Goal: Information Seeking & Learning: Learn about a topic

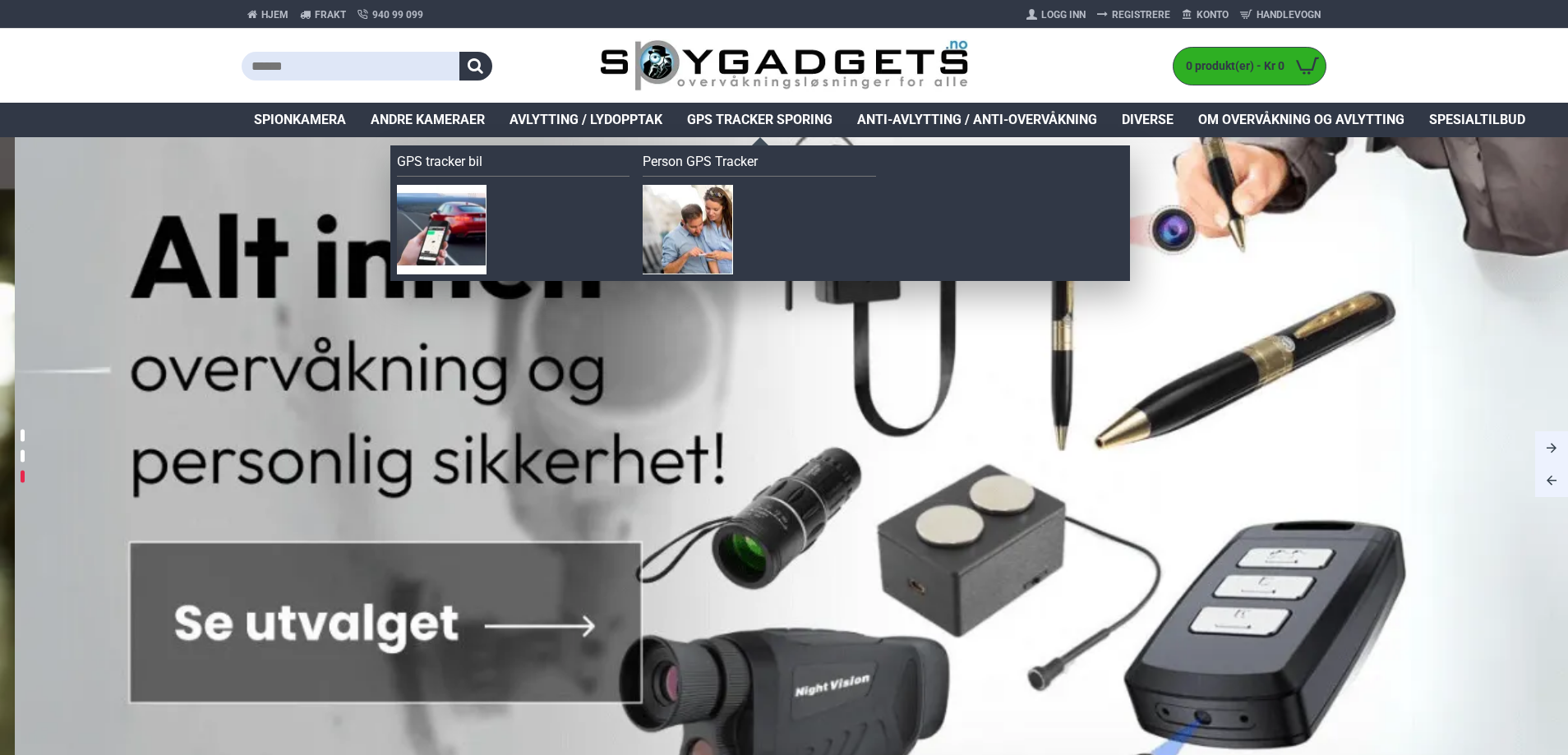
click at [821, 115] on span "GPS Tracker Sporing" at bounding box center [759, 120] width 145 height 20
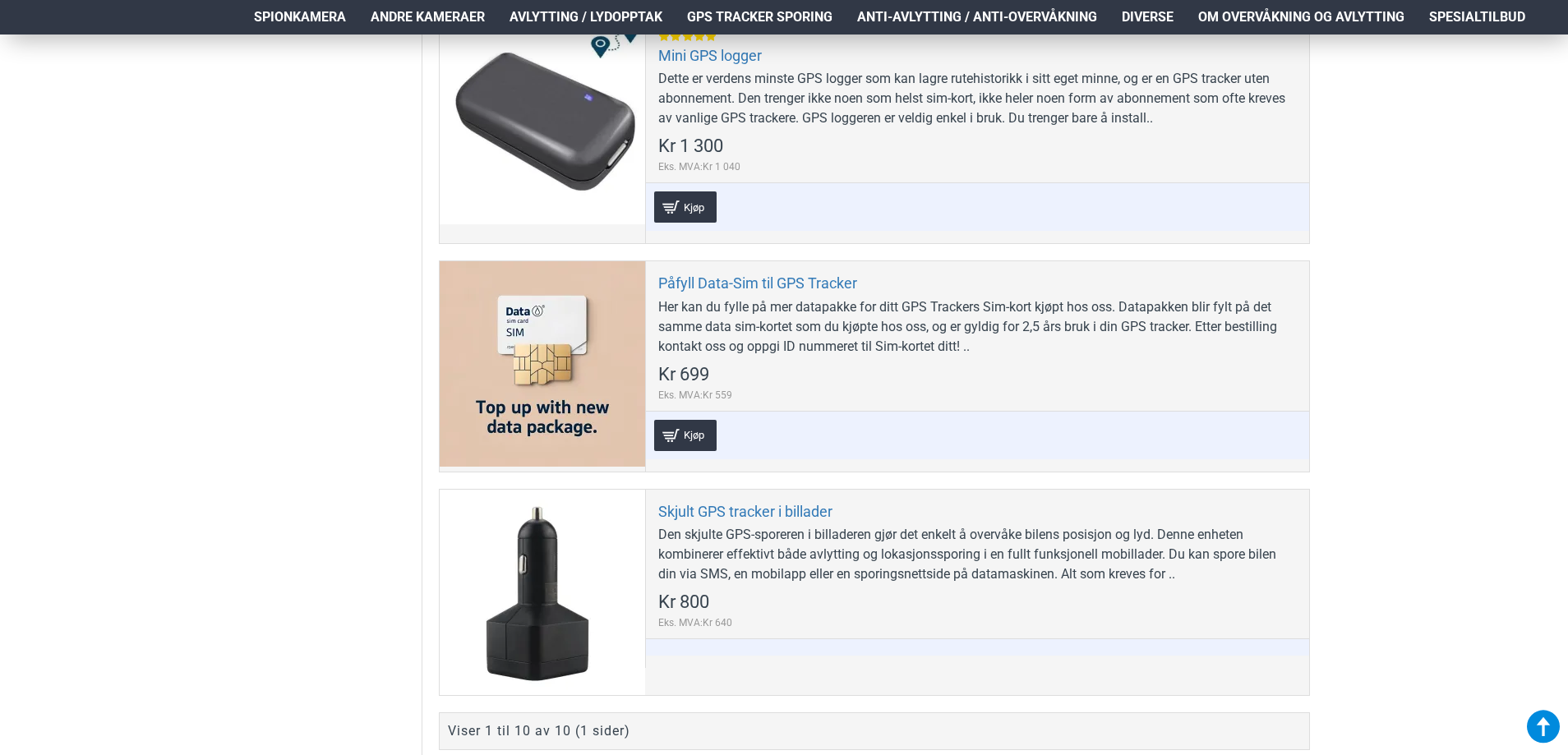
scroll to position [2383, 0]
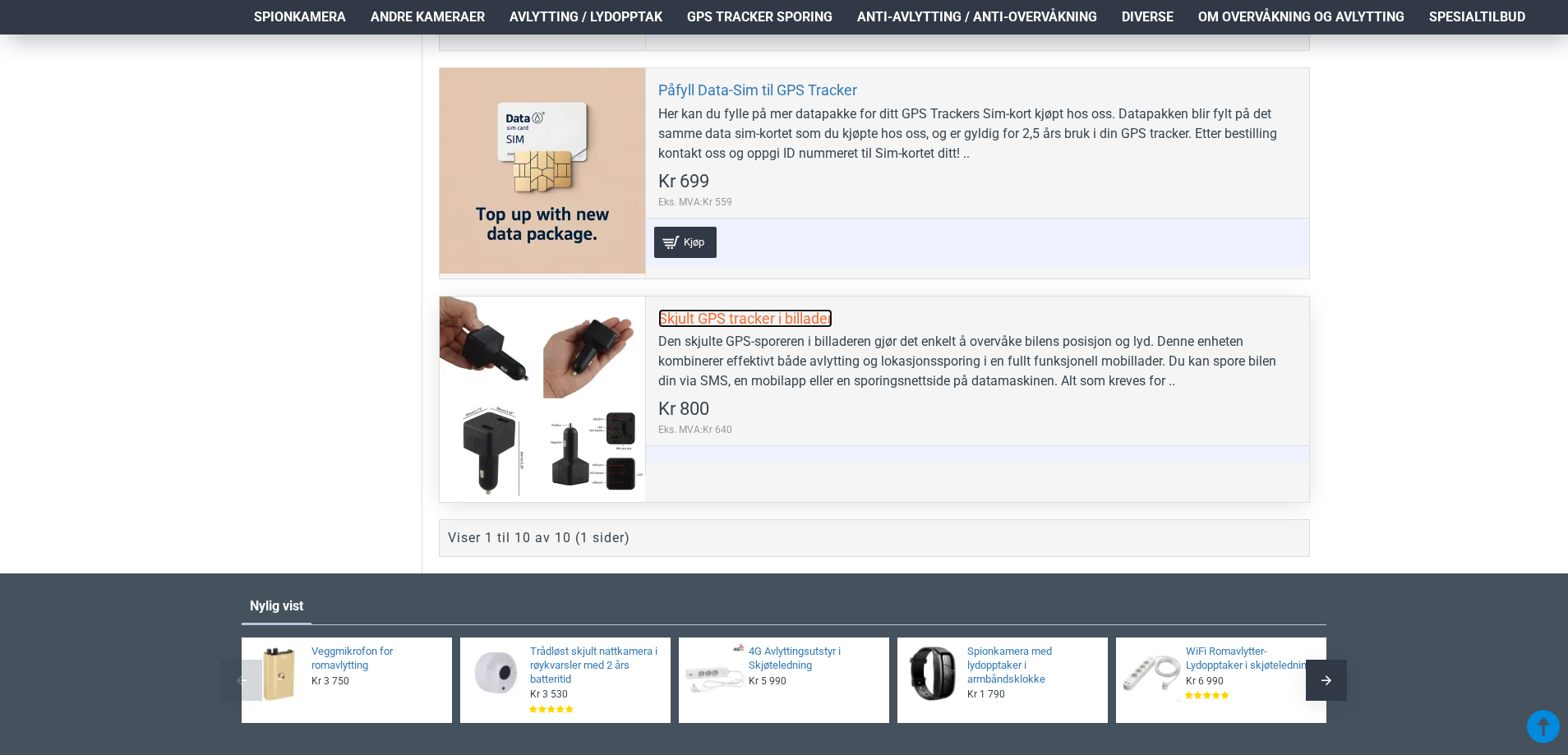
click at [708, 322] on link "Skjult GPS tracker i billader" at bounding box center [745, 318] width 175 height 19
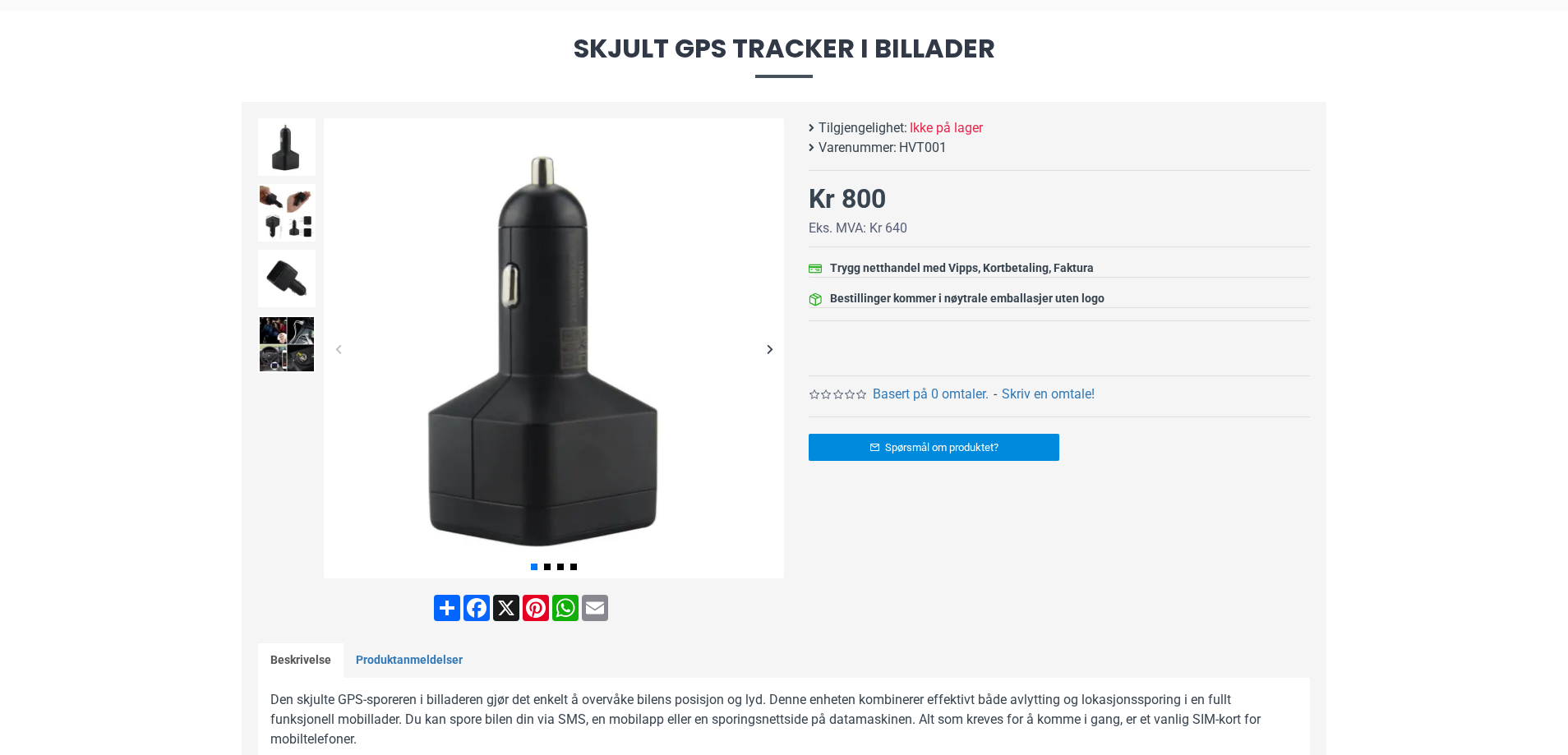
scroll to position [164, 0]
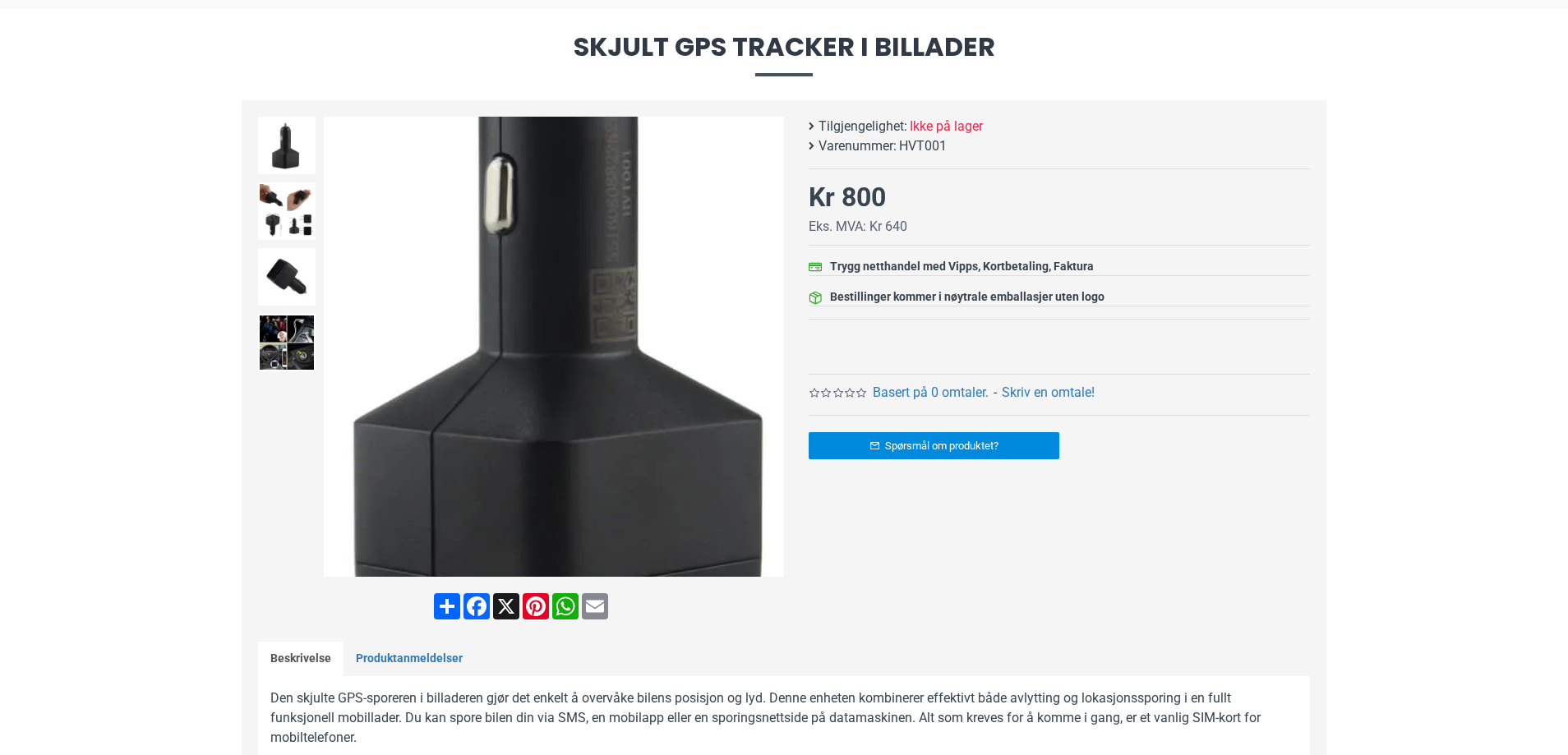
click at [519, 399] on img at bounding box center [553, 347] width 460 height 460
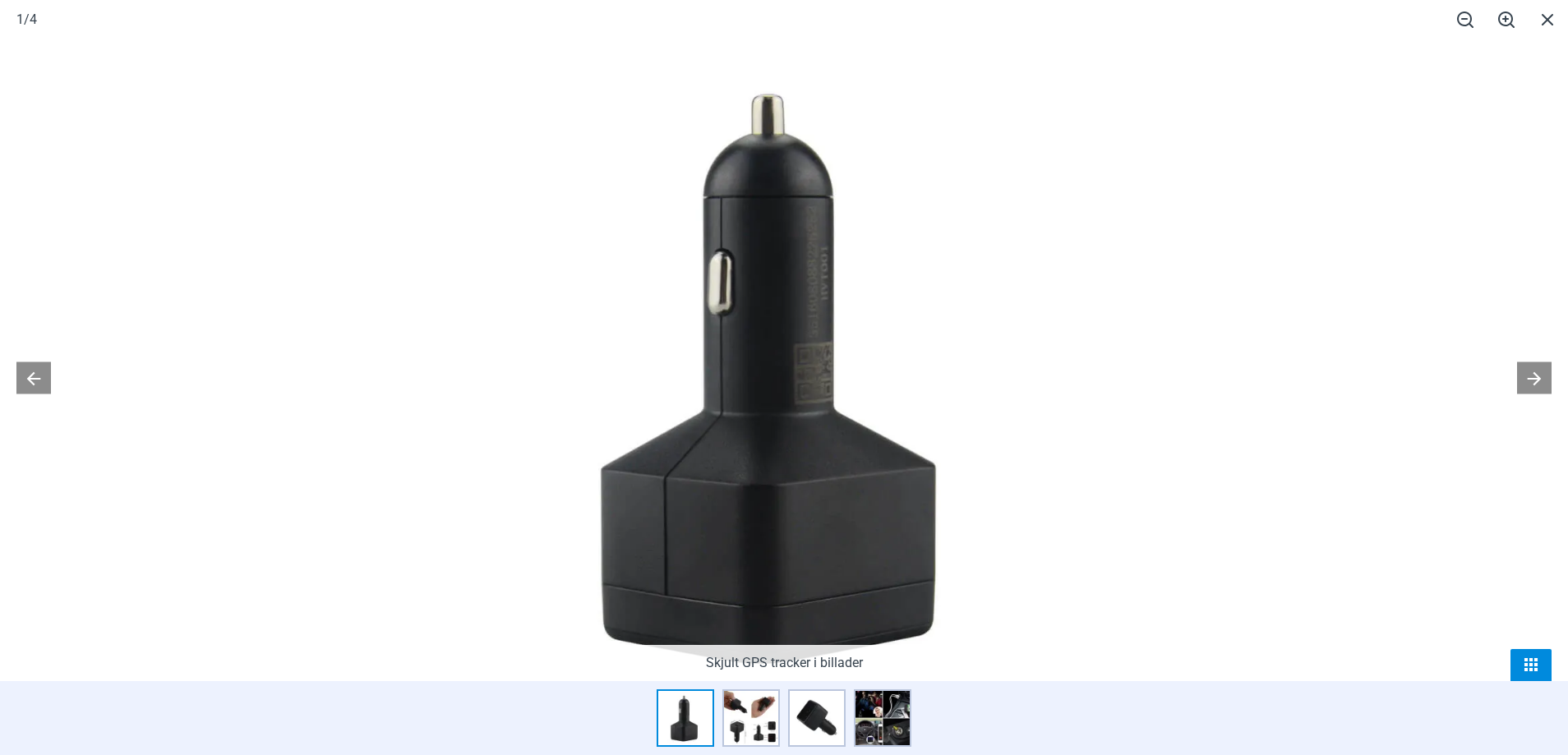
click at [1538, 656] on span at bounding box center [1530, 665] width 41 height 32
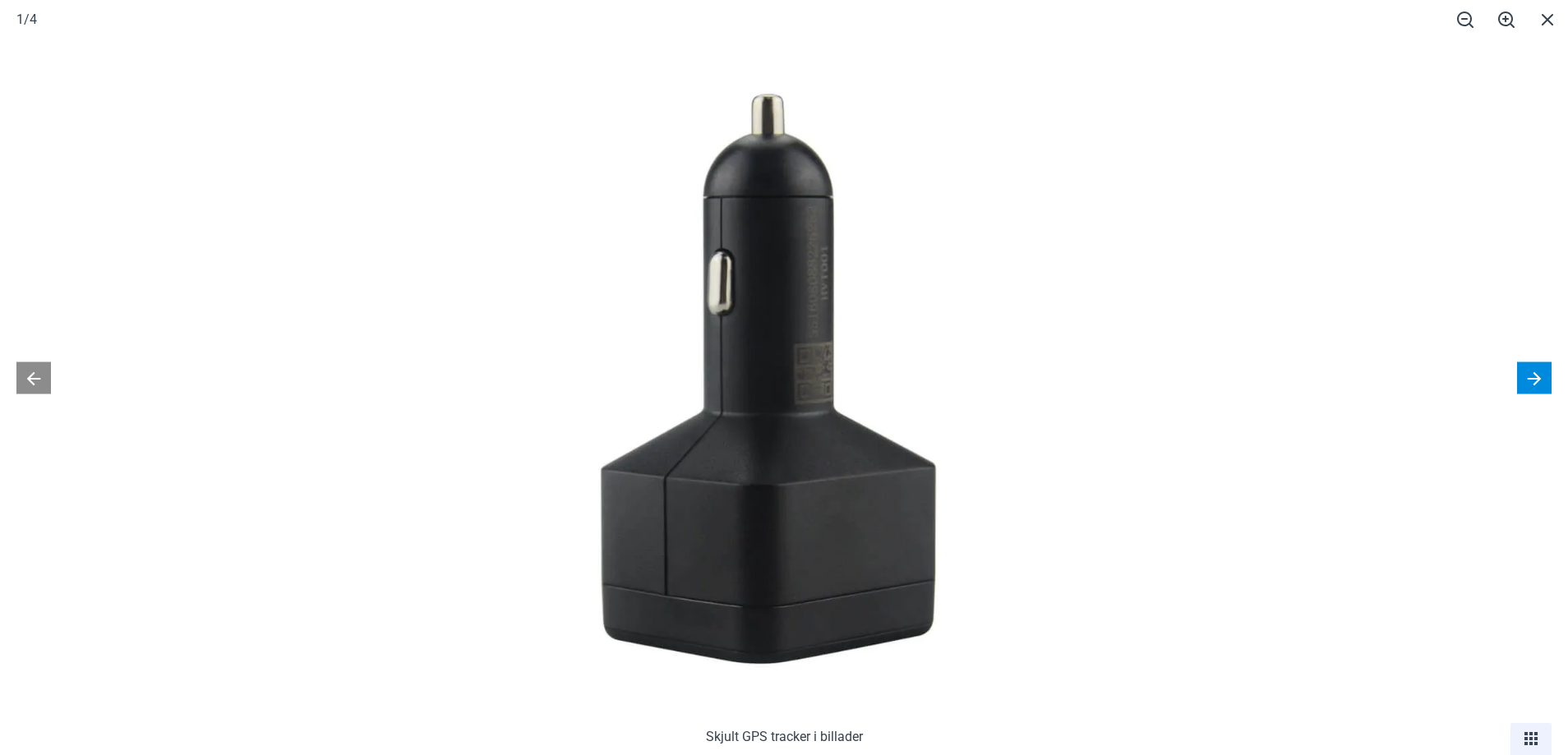
click at [1537, 380] on button at bounding box center [1534, 378] width 35 height 32
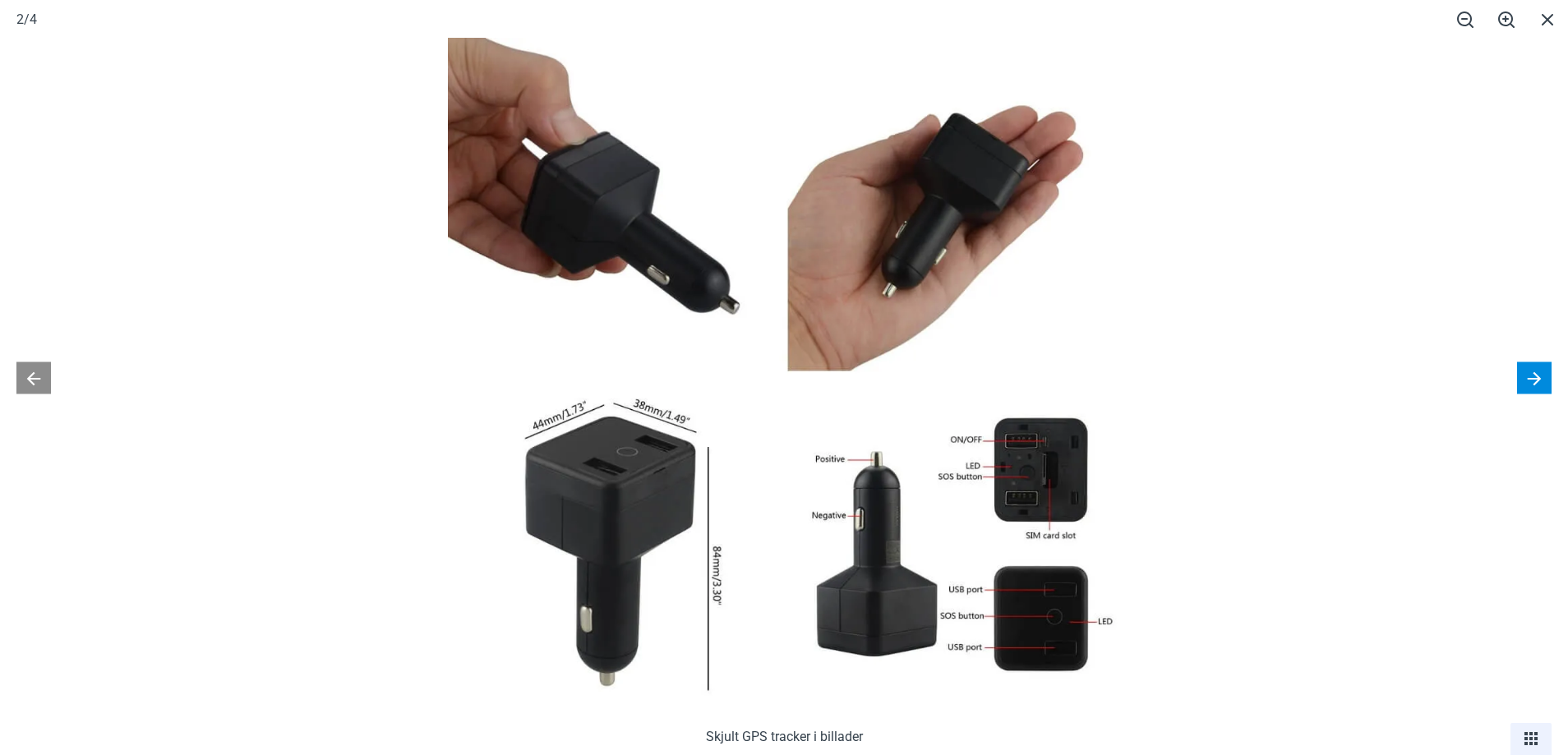
click at [1536, 380] on button at bounding box center [1534, 378] width 35 height 32
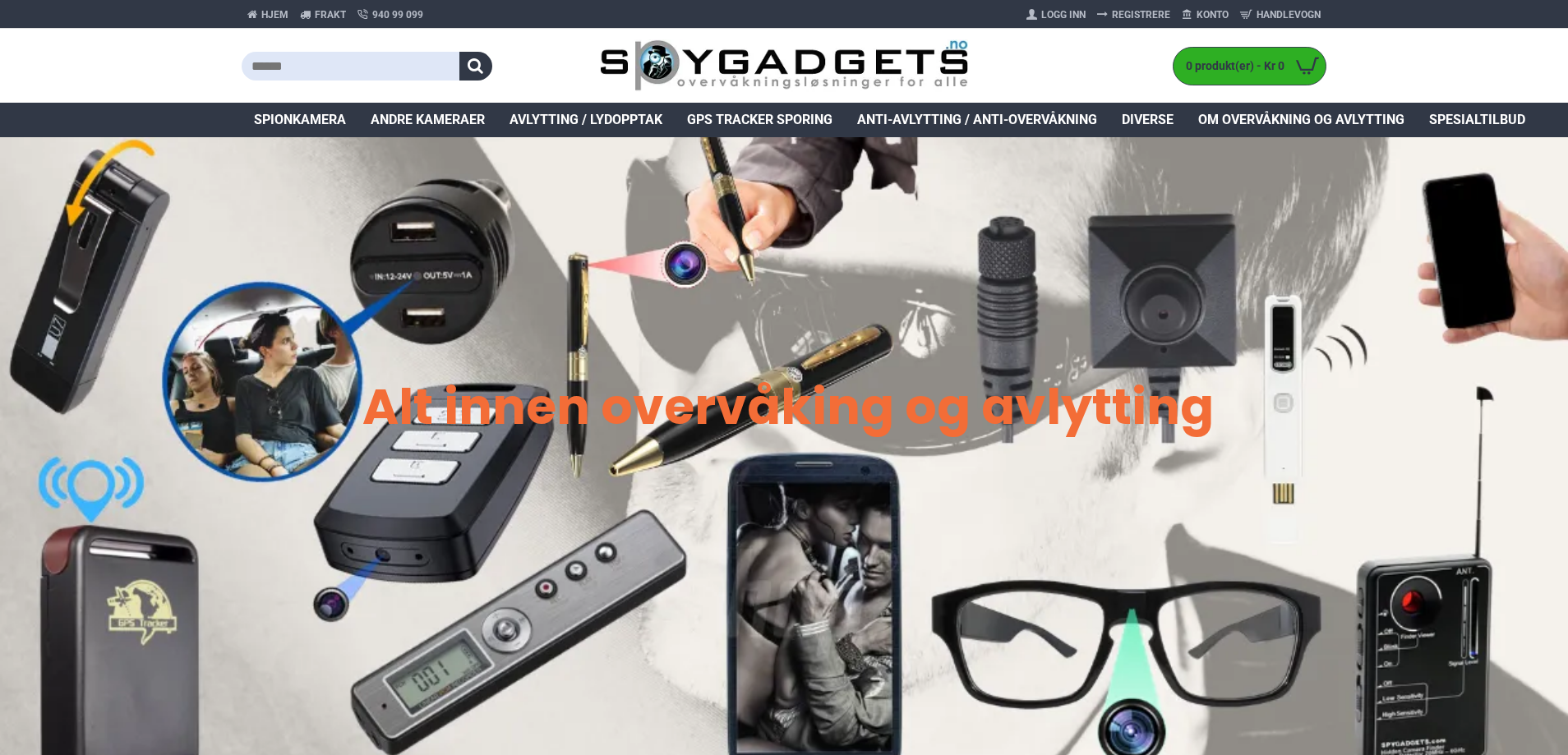
click at [268, 123] on span "Spionkamera" at bounding box center [300, 120] width 92 height 20
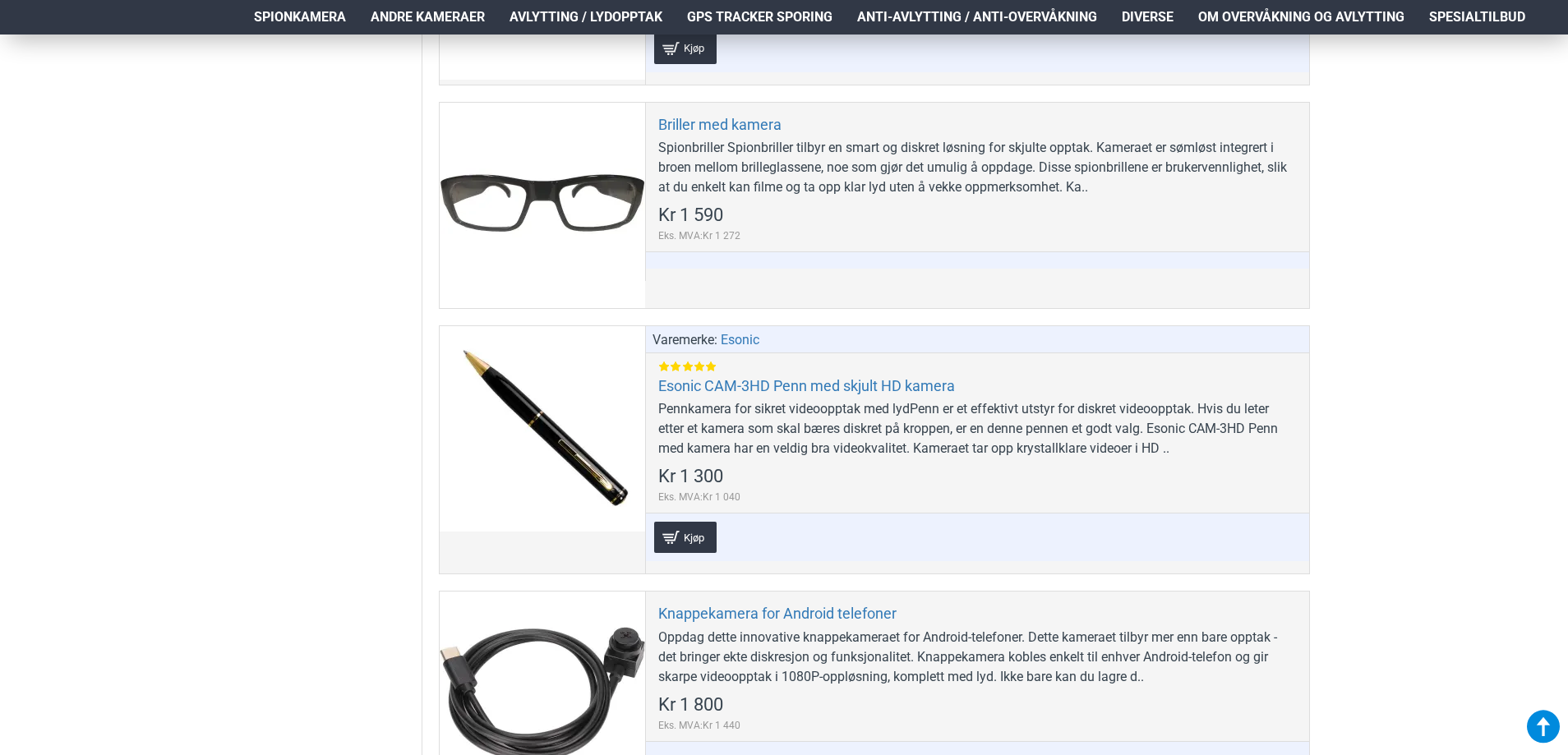
scroll to position [2218, 0]
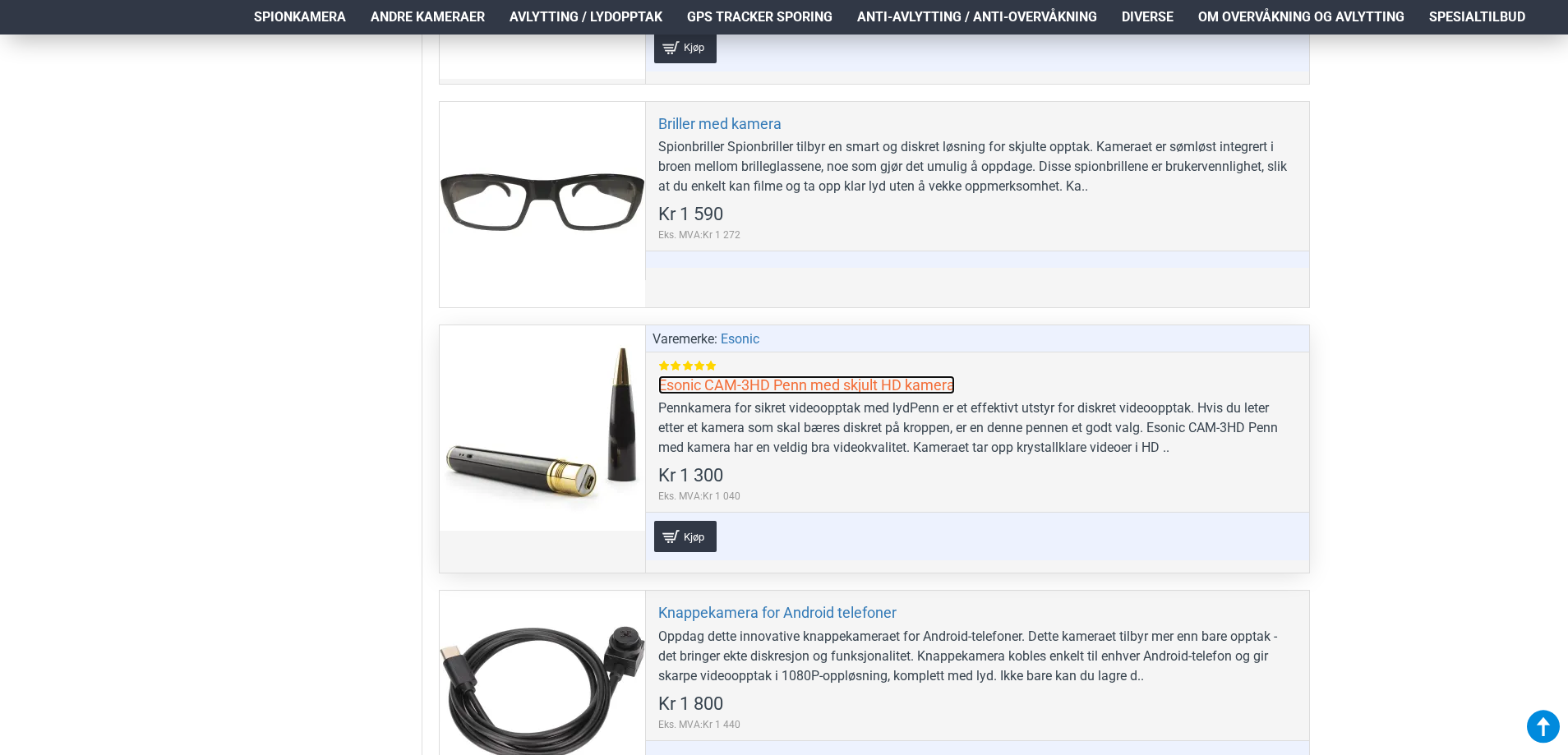
click at [680, 380] on link "Esonic CAM-3HD Penn med skjult HD kamera" at bounding box center [806, 384] width 296 height 19
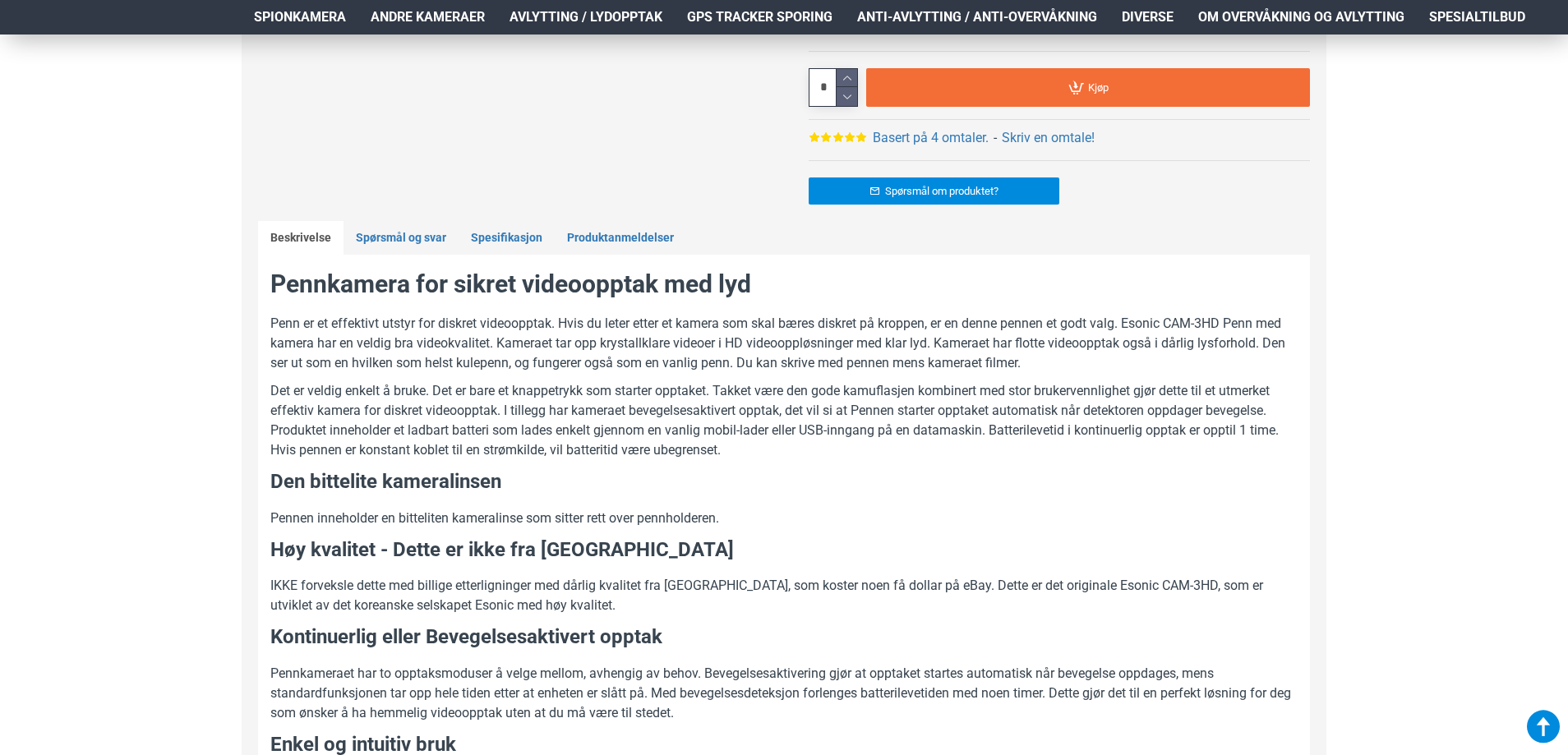
scroll to position [808, 0]
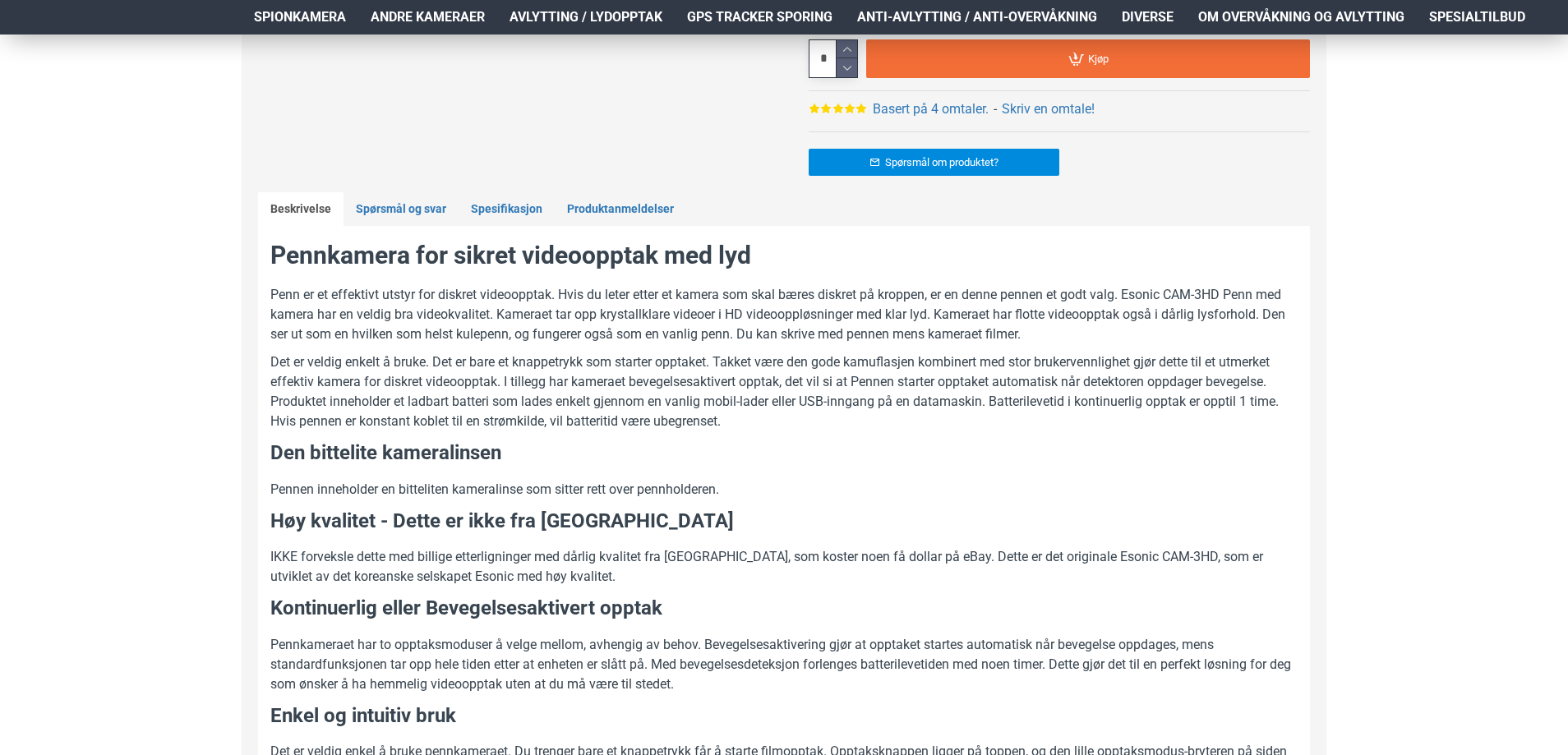
click at [483, 556] on p "IKKE forveksle dette med billige etterligninger med dårlig kvalitet fra [GEOGRA…" at bounding box center [784, 567] width 1027 height 39
drag, startPoint x: 421, startPoint y: 557, endPoint x: 646, endPoint y: 559, distance: 225.0
click at [646, 559] on p "IKKE forveksle dette med billige etterligninger med dårlig kvalitet fra [GEOGRA…" at bounding box center [784, 567] width 1027 height 39
copy p "billige etterligninger med dårlig kvalitet"
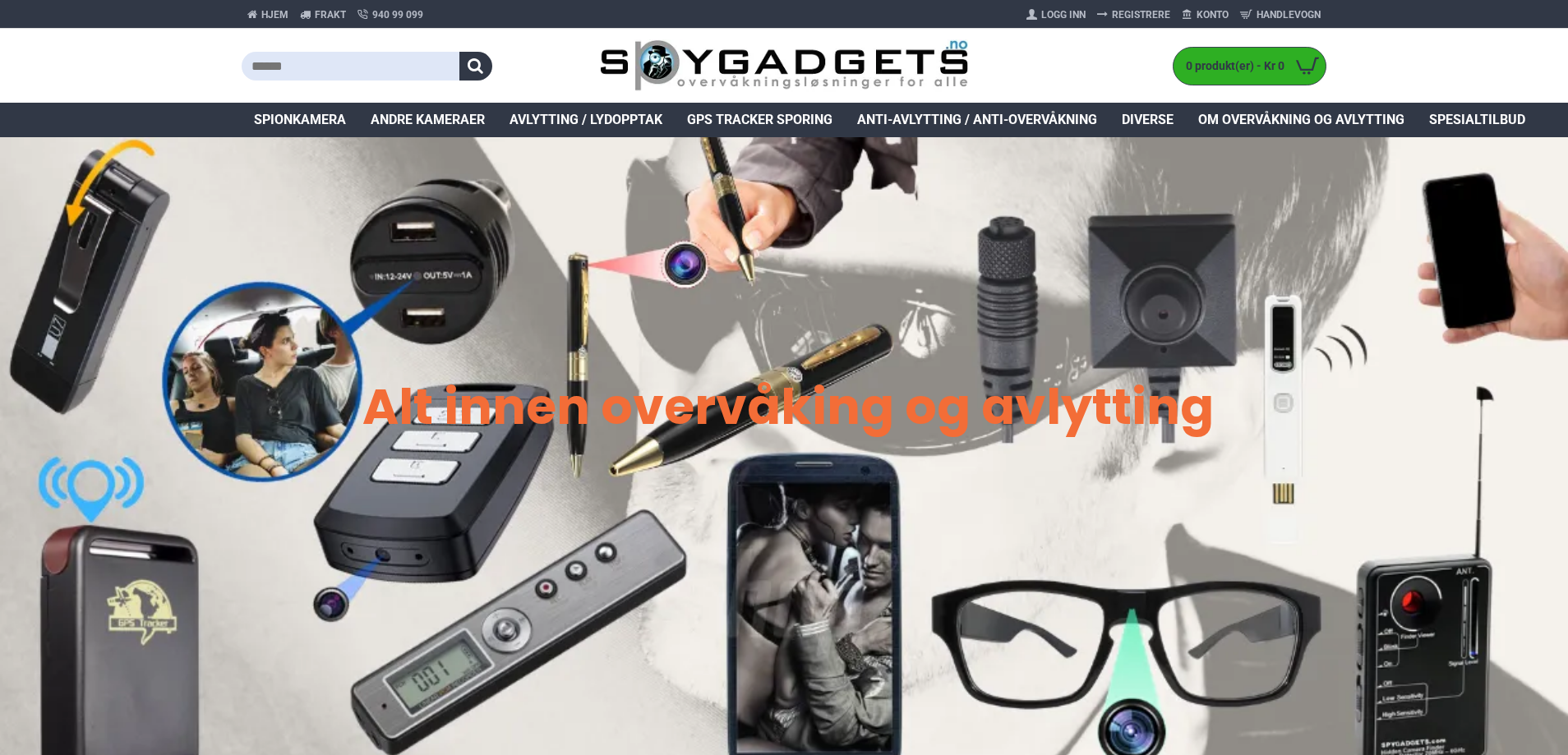
click at [288, 115] on span "Spionkamera" at bounding box center [300, 120] width 92 height 20
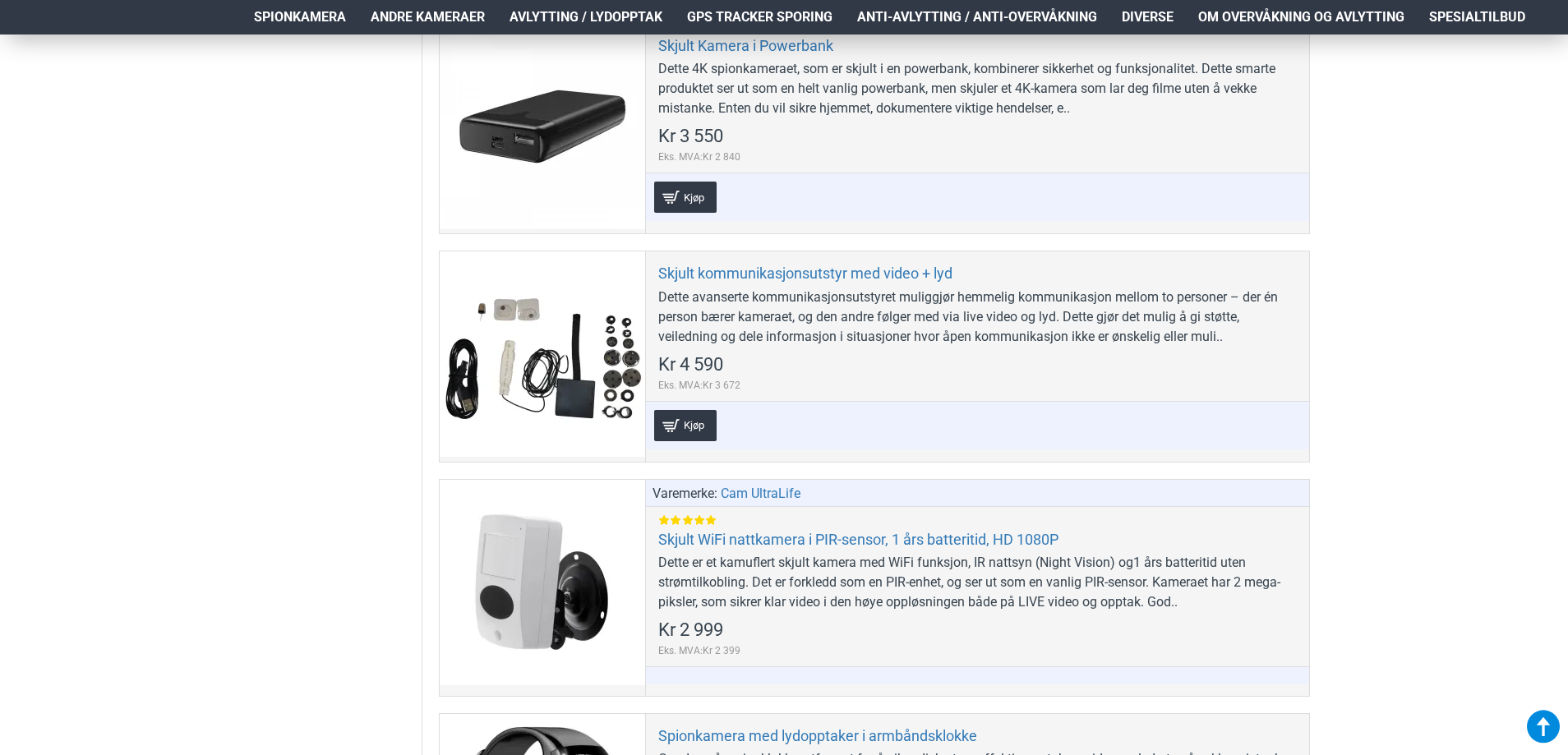
scroll to position [5505, 0]
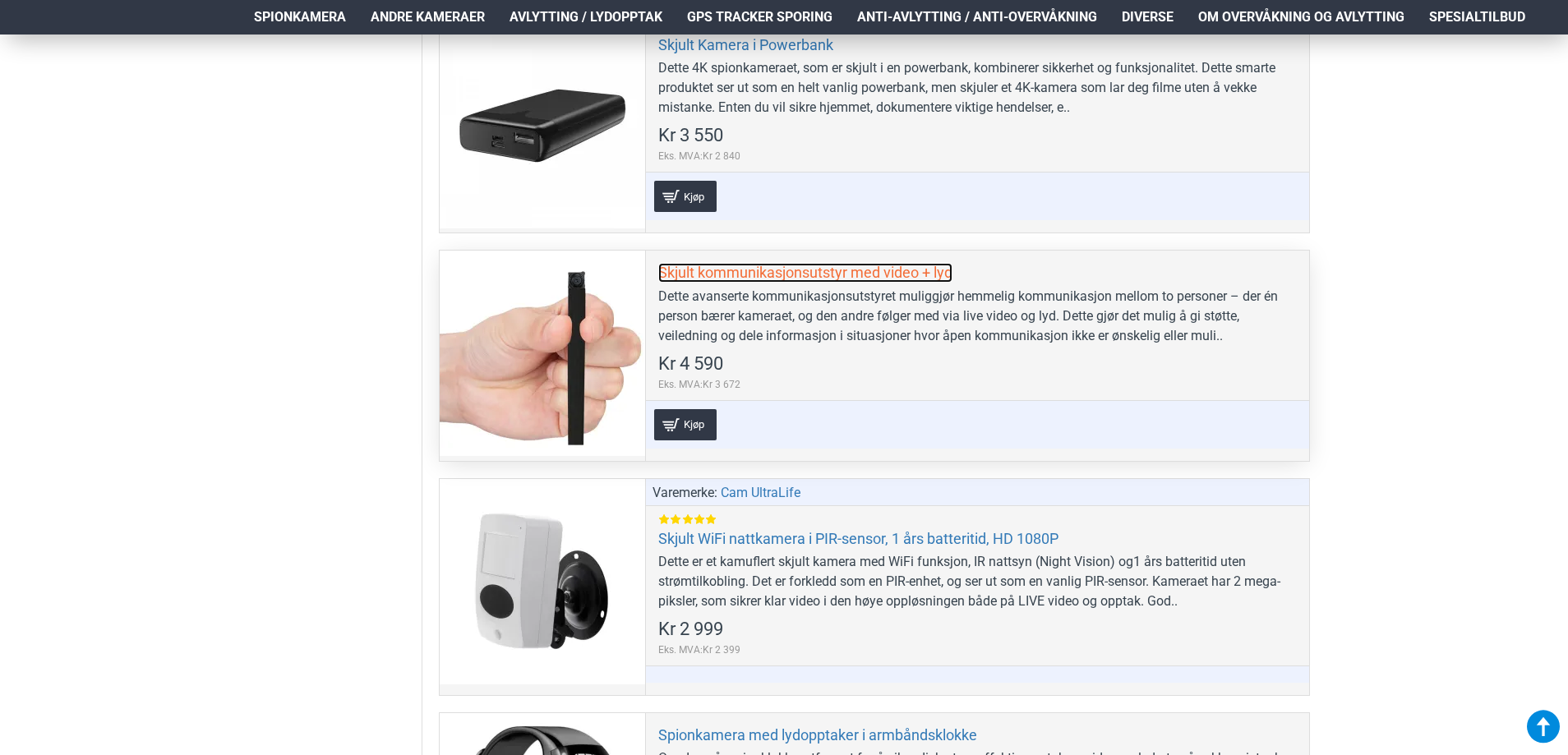
click at [801, 268] on link "Skjult kommunikasjonsutstyr med video + lyd" at bounding box center [805, 272] width 294 height 19
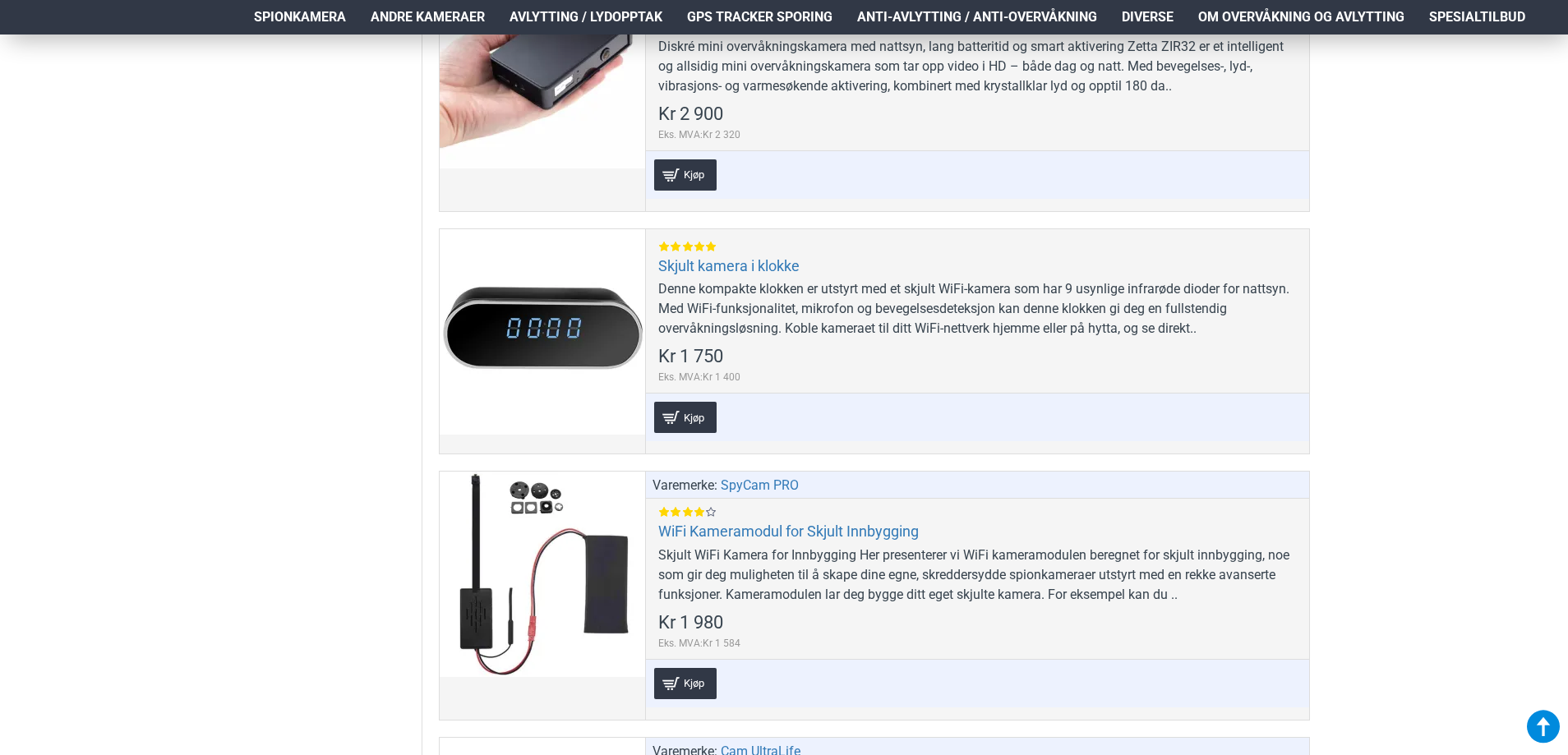
scroll to position [8875, 0]
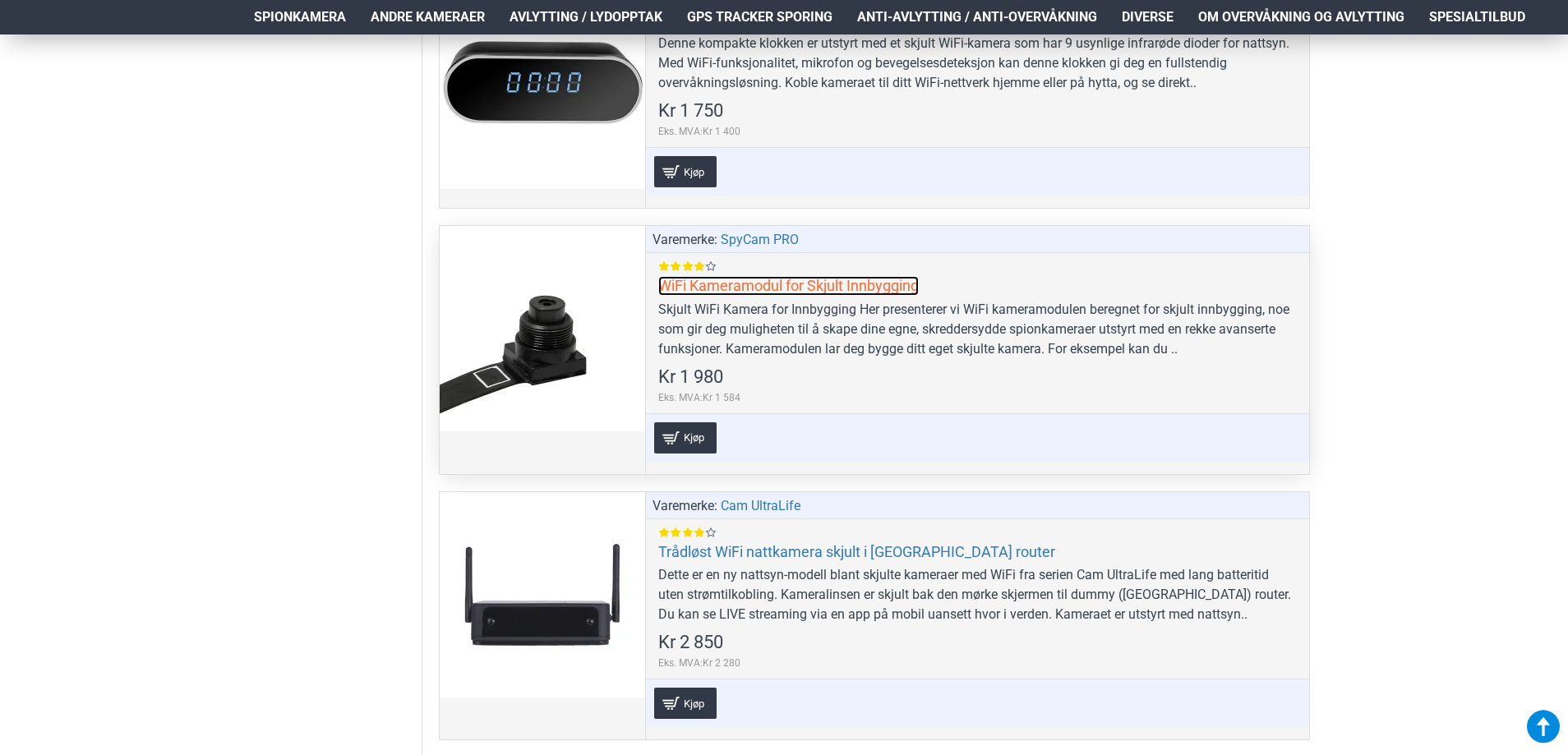
click at [771, 281] on link "WiFi Kameramodul for Skjult Innbygging" at bounding box center [788, 285] width 261 height 19
